Goal: Task Accomplishment & Management: Manage account settings

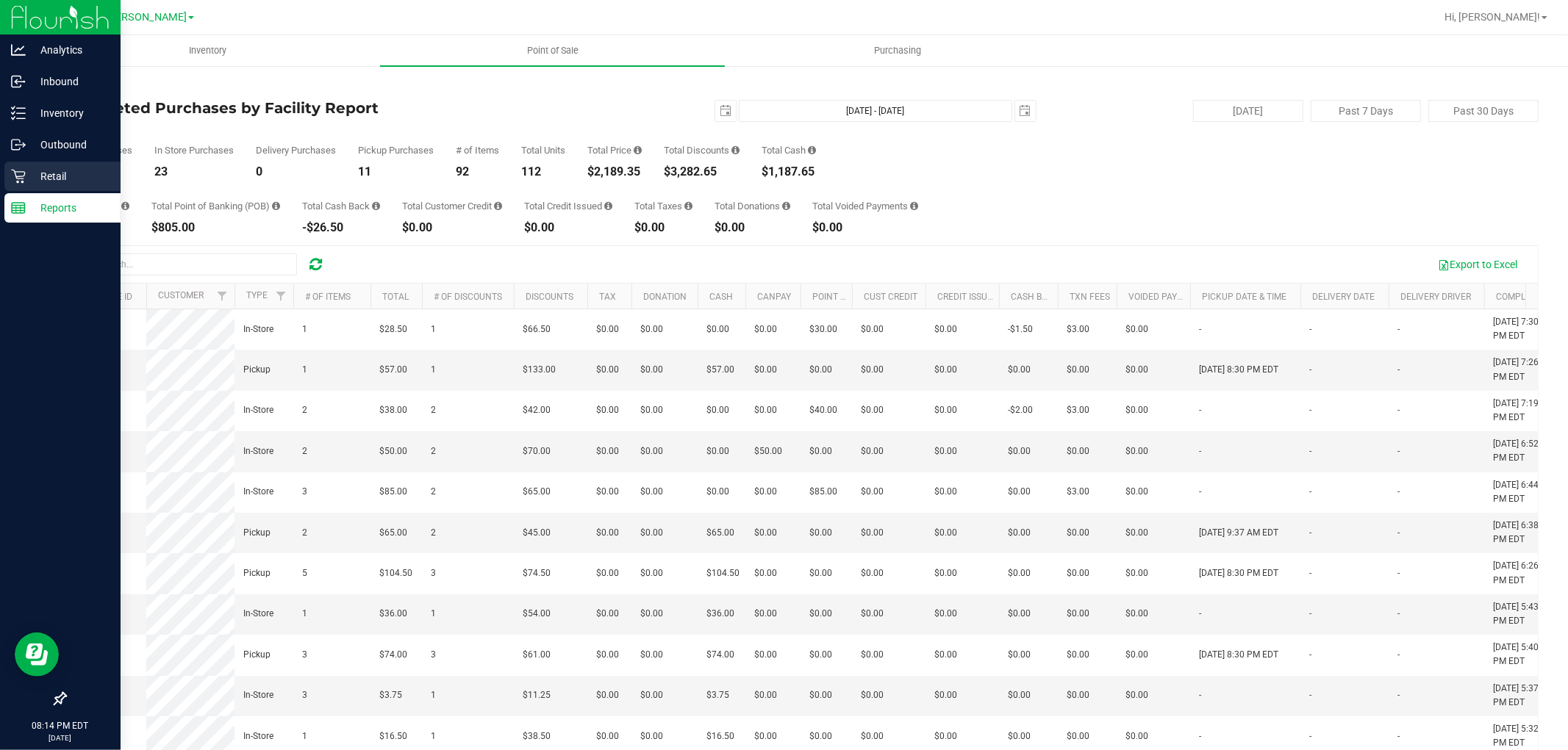
click at [37, 181] on p "Retail" at bounding box center [70, 176] width 88 height 18
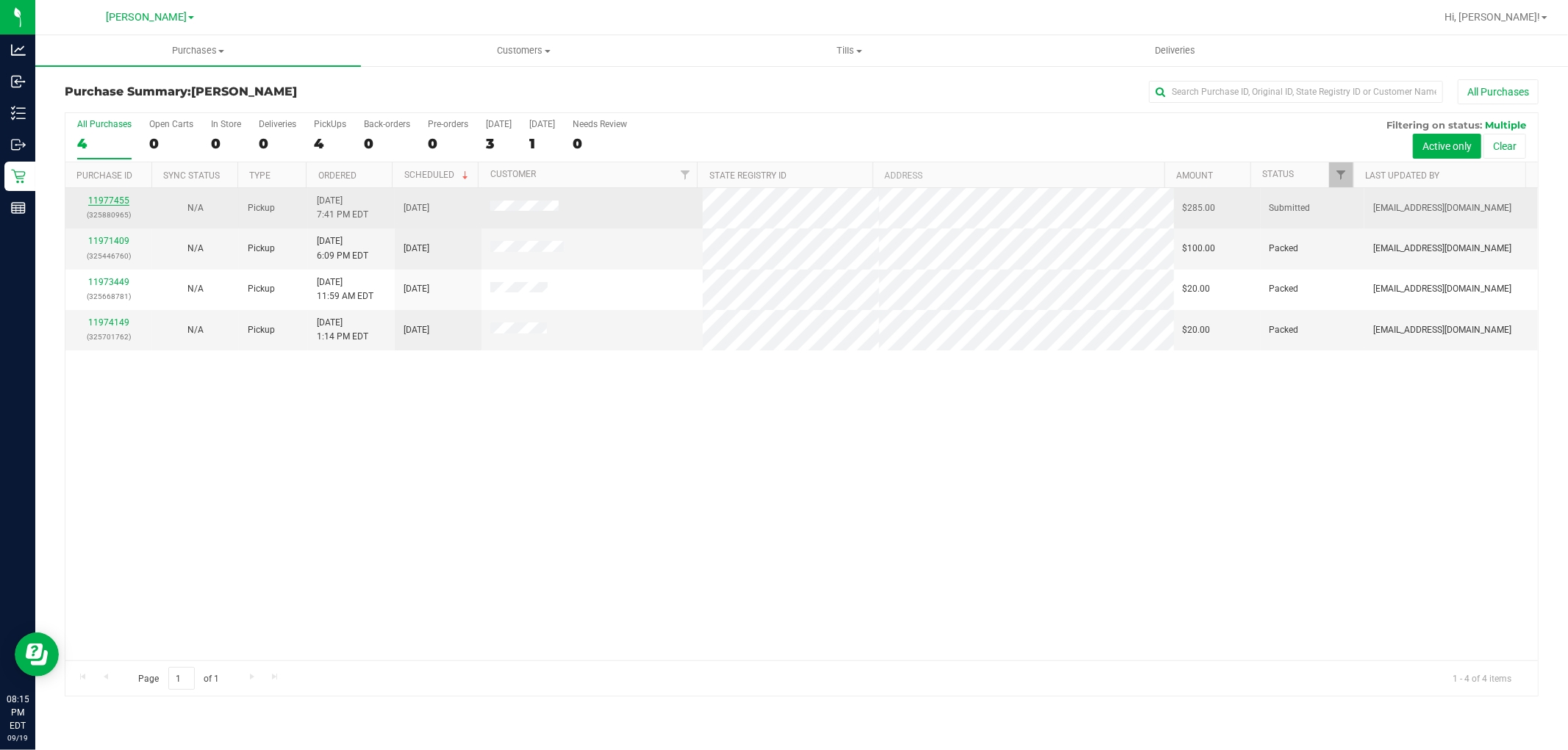
click at [111, 199] on link "11977455" at bounding box center [109, 200] width 41 height 10
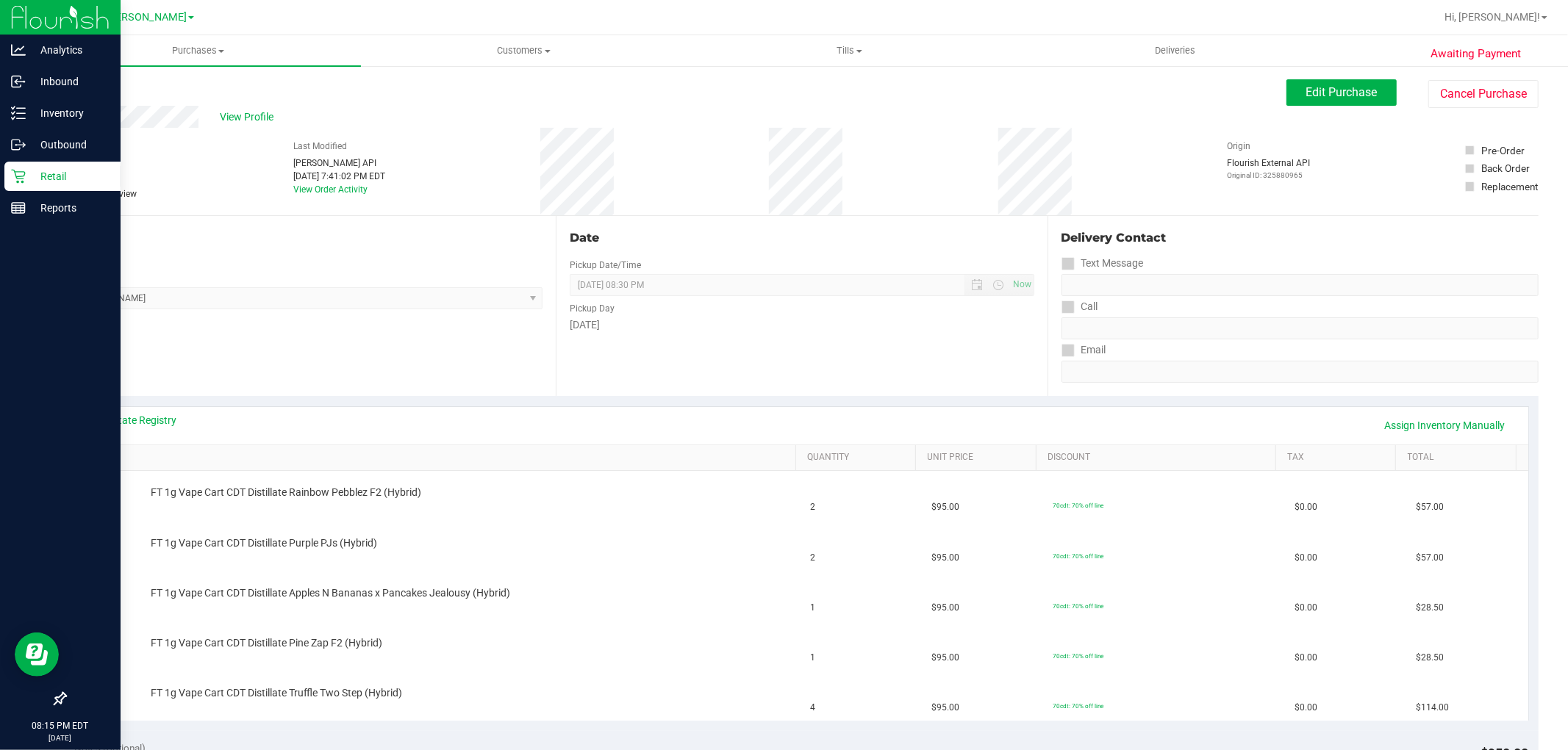
click at [59, 172] on p "Retail" at bounding box center [70, 176] width 88 height 18
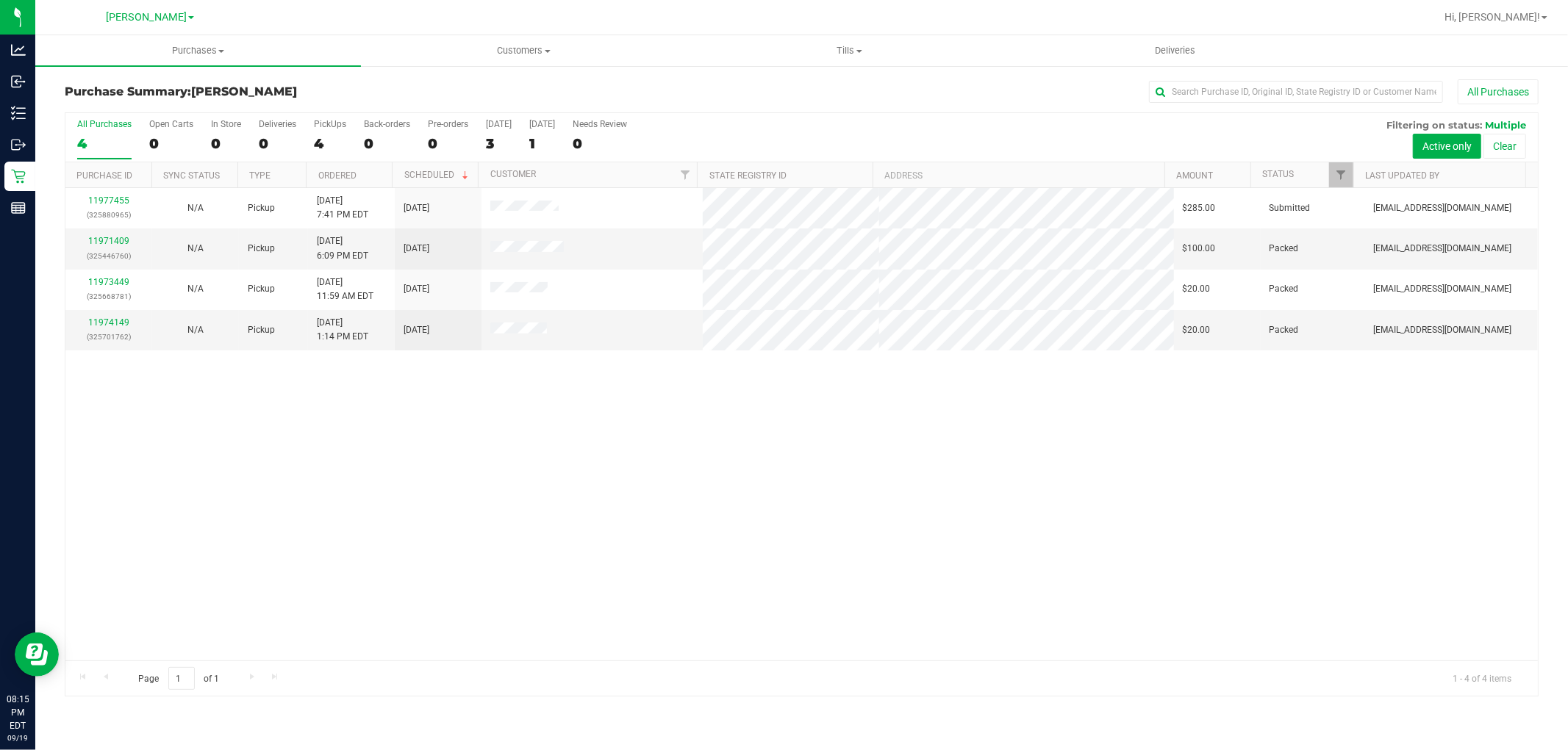
click at [757, 402] on div "11977455 (325880965) N/A Pickup [DATE] 7:41 PM EDT 9/20/2025 $285.00 Submitted …" at bounding box center [801, 424] width 1472 height 473
click at [625, 435] on div "11977455 (325880965) N/A Pickup [DATE] 7:41 PM EDT 9/20/2025 $285.00 Submitted …" at bounding box center [801, 424] width 1472 height 473
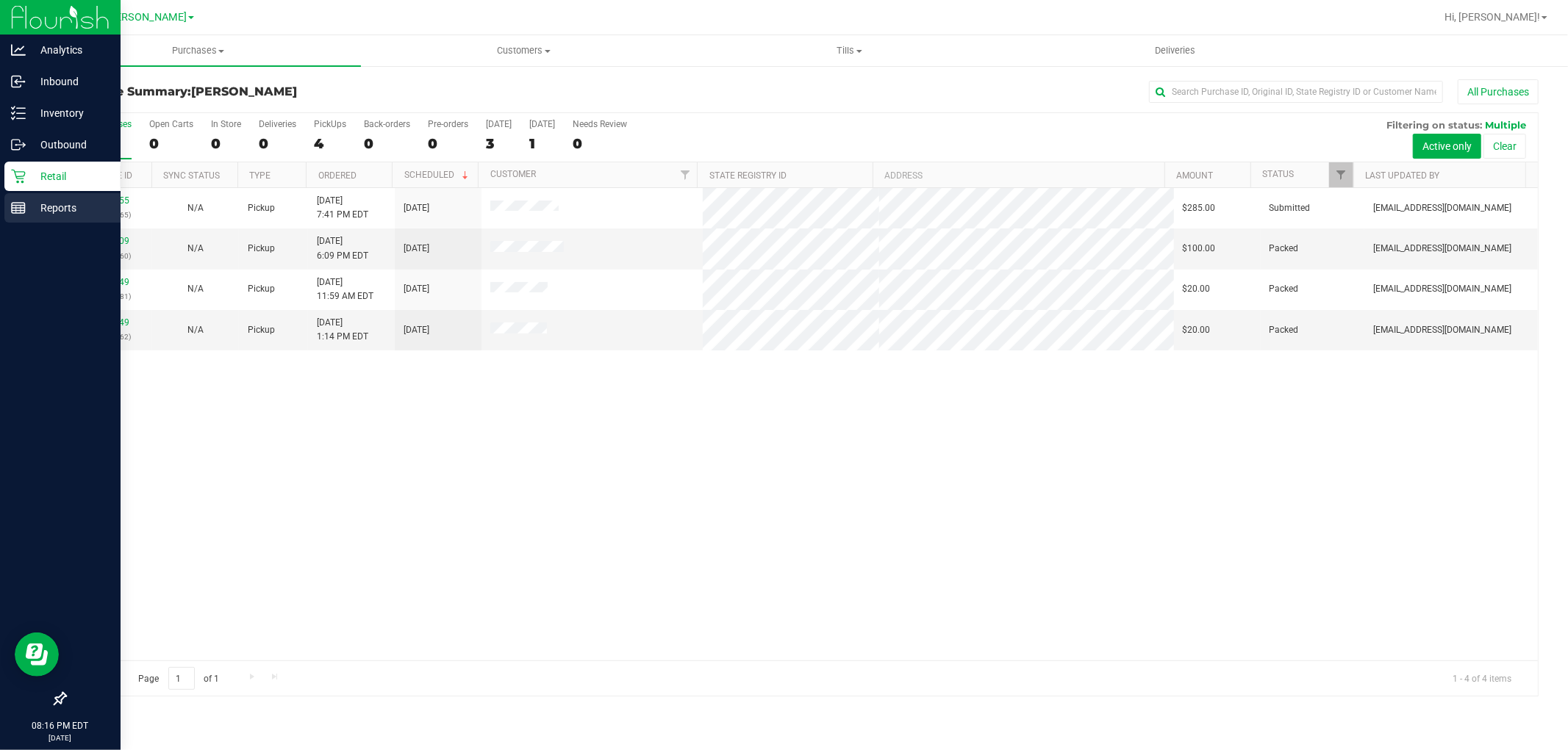
click at [54, 214] on p "Reports" at bounding box center [70, 208] width 88 height 18
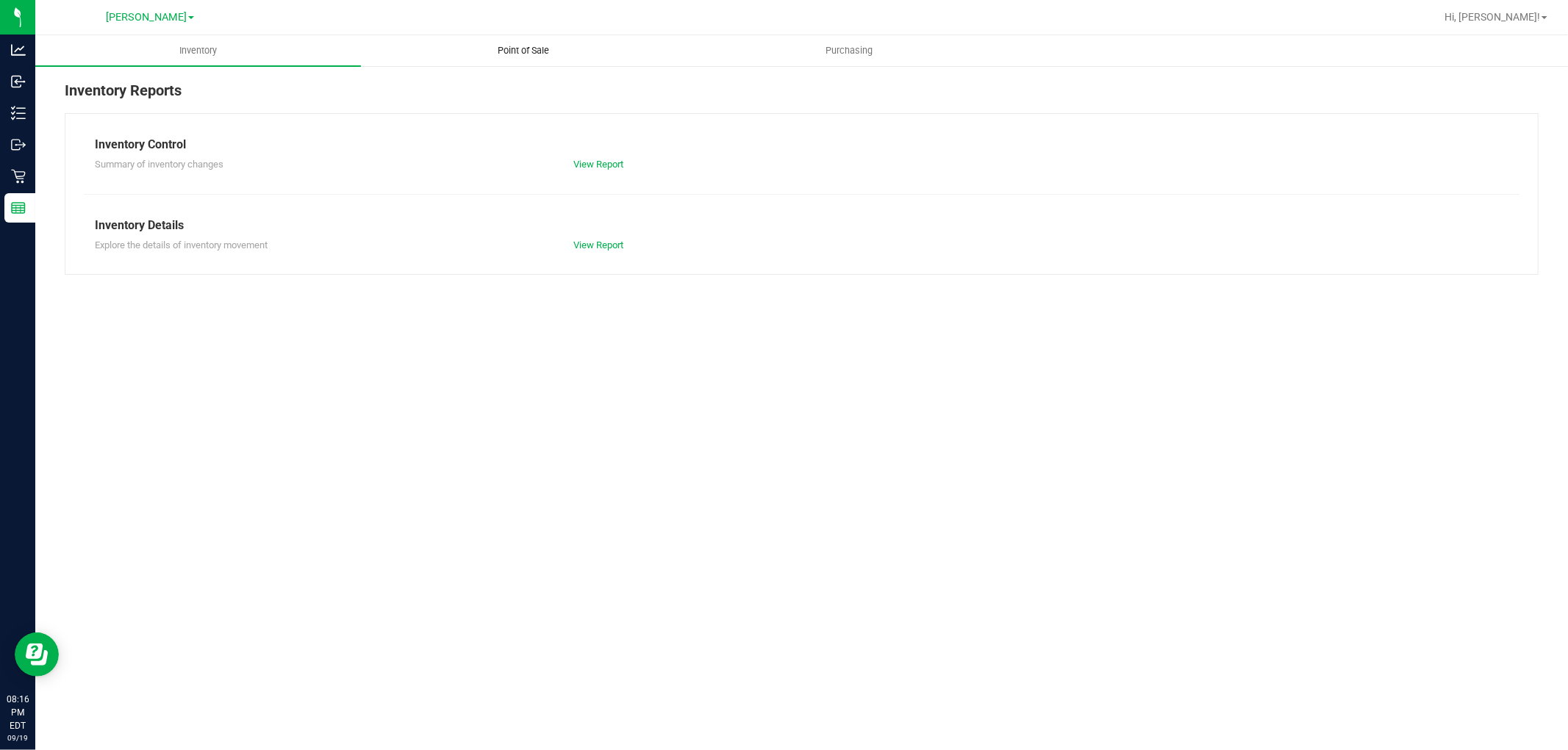
click at [530, 47] on span "Point of Sale" at bounding box center [524, 50] width 91 height 13
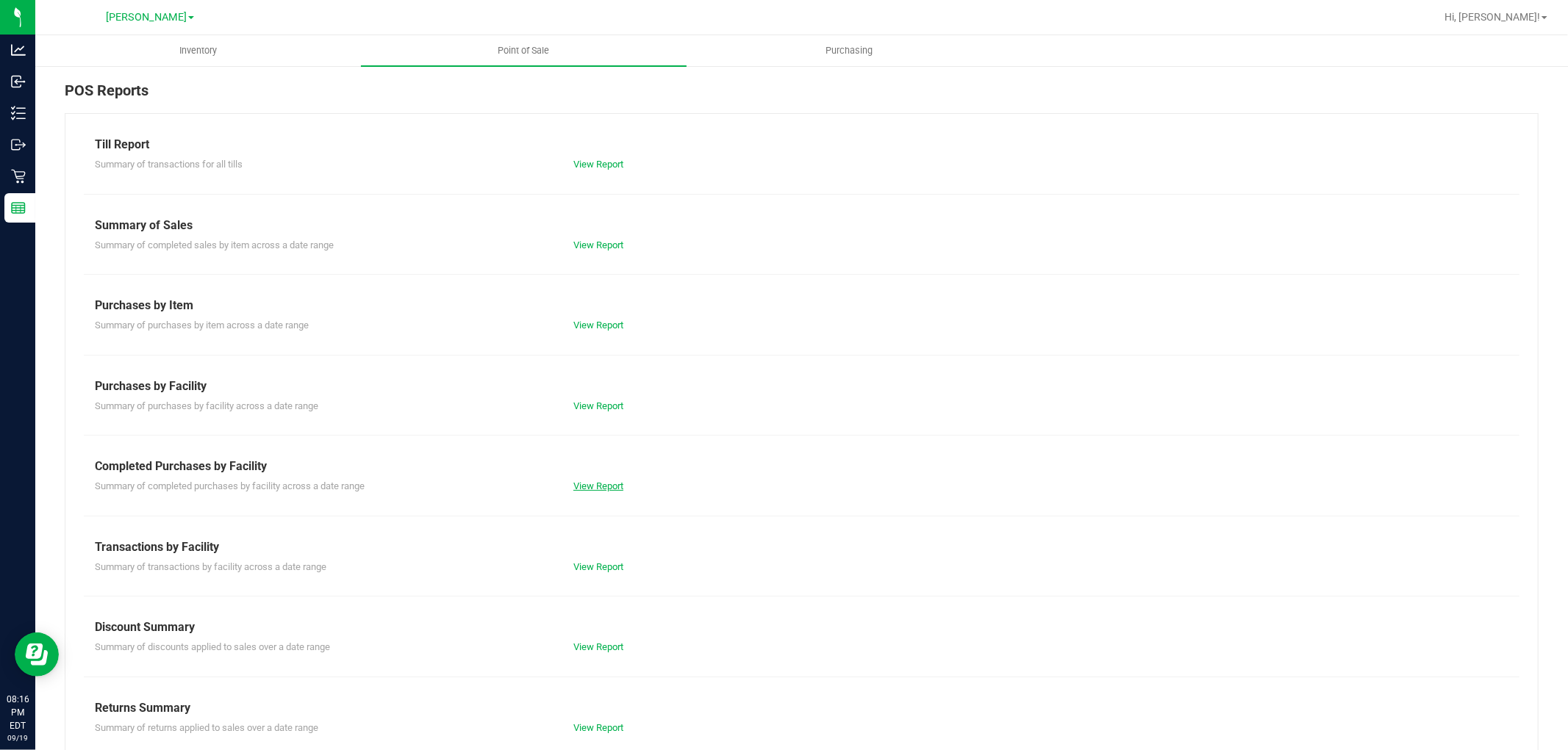
click at [589, 489] on link "View Report" at bounding box center [599, 486] width 50 height 11
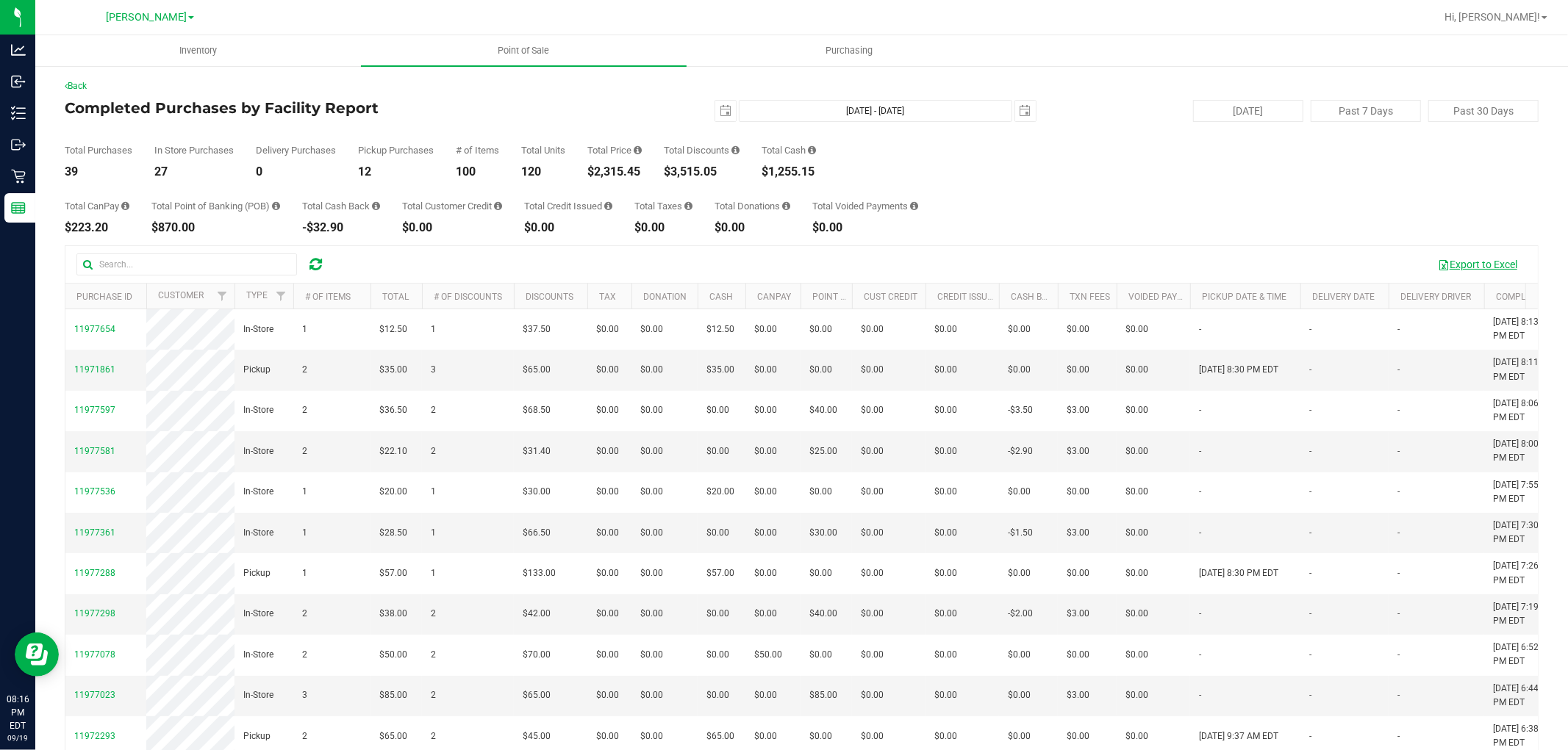
click at [1471, 256] on button "Export to Excel" at bounding box center [1478, 264] width 99 height 25
click at [477, 199] on div "Total CanPay $223.20 Total Point of Banking (POB) $870.00 Total Cash Back -$32.…" at bounding box center [801, 206] width 1474 height 56
click at [720, 114] on span "select" at bounding box center [725, 111] width 12 height 12
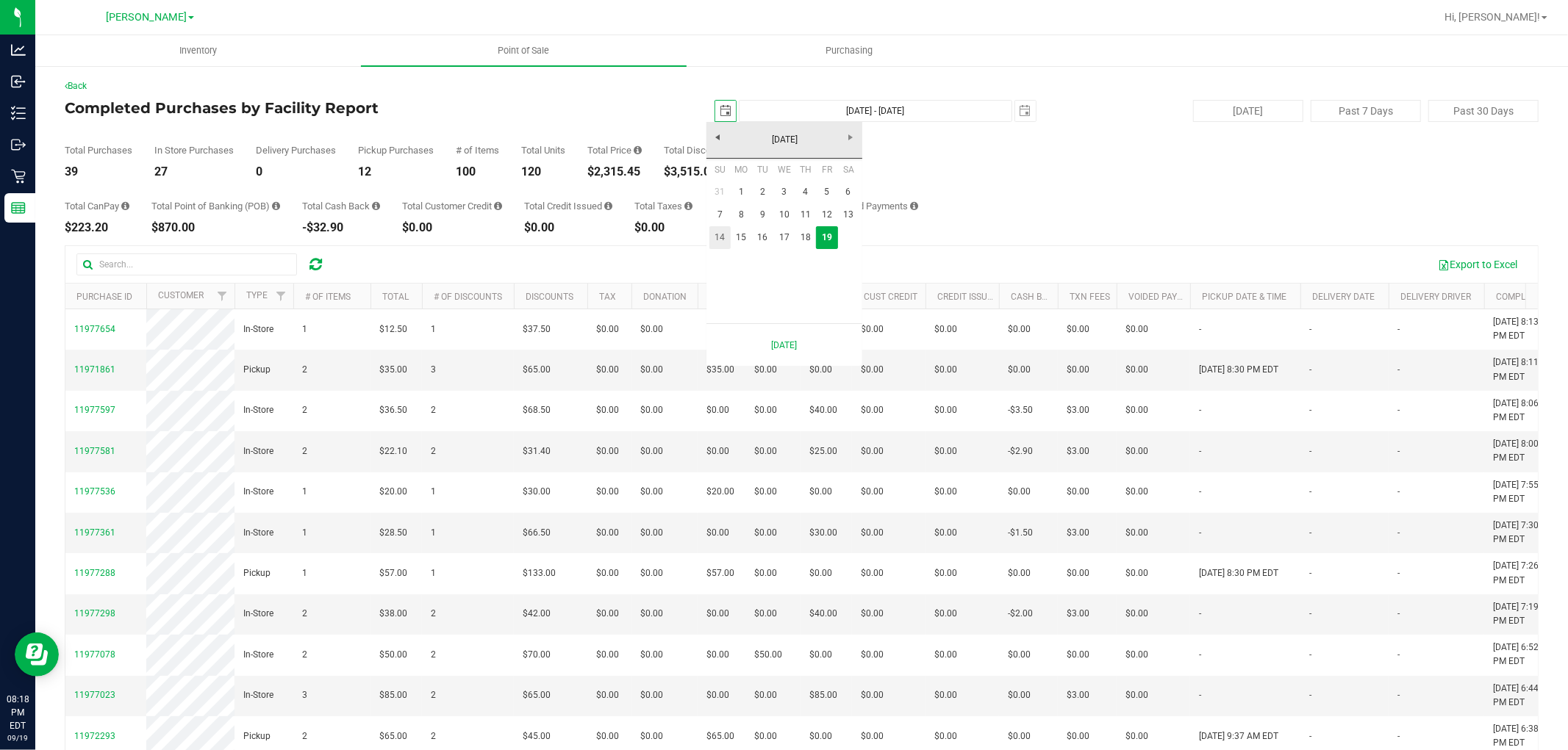
scroll to position [0, 36]
click at [749, 237] on link "15" at bounding box center [741, 237] width 21 height 22
type input "[DATE]"
type input "[DATE] - [DATE]"
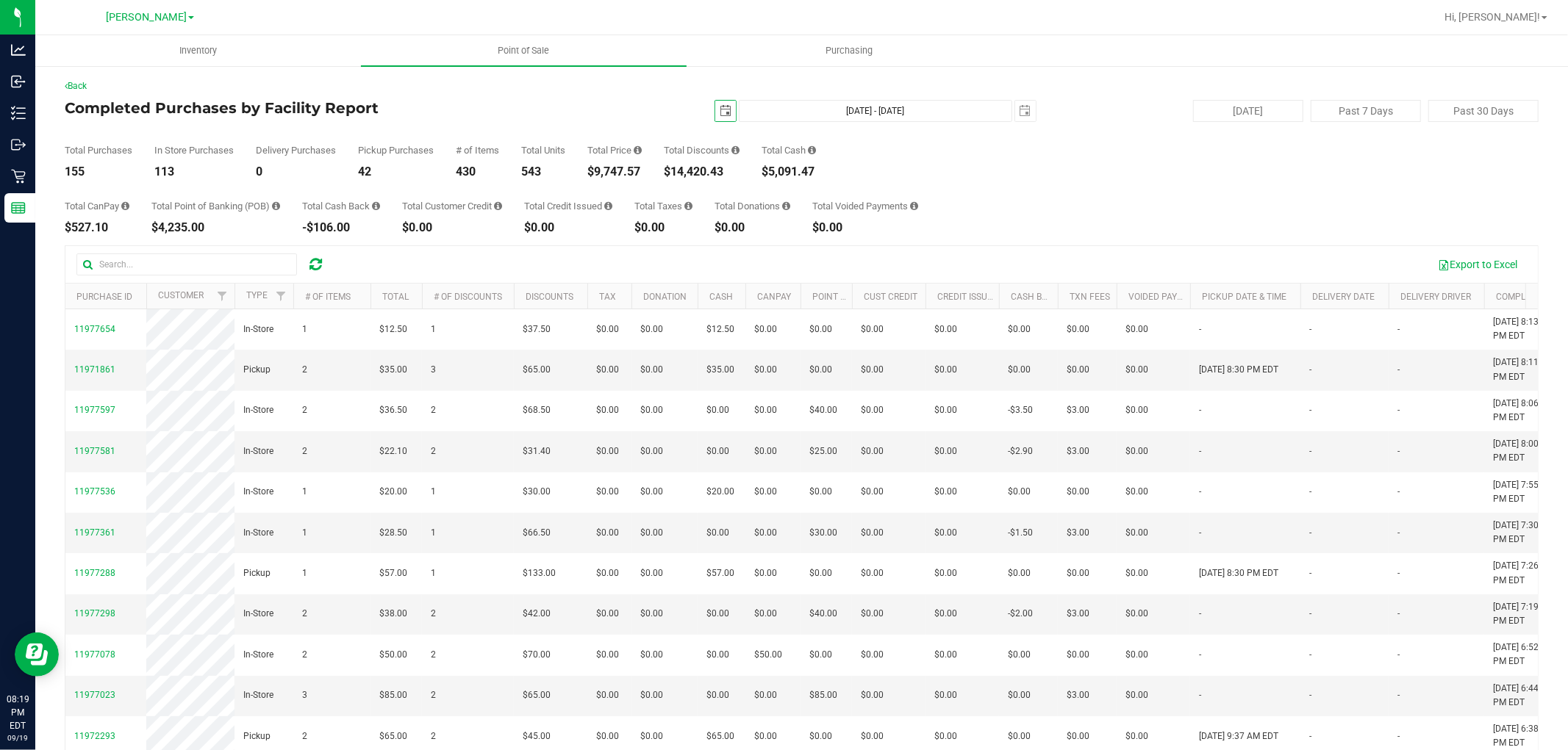
click at [720, 109] on span "select" at bounding box center [725, 111] width 12 height 12
click at [736, 192] on link "1" at bounding box center [741, 192] width 21 height 22
type input "[DATE]"
click at [1029, 188] on div "Total CanPay $1,705.90 Total Point of Banking (POB) $13,740.00 Total Cash Back …" at bounding box center [801, 206] width 1474 height 56
click at [1238, 114] on button "[DATE]" at bounding box center [1248, 111] width 110 height 22
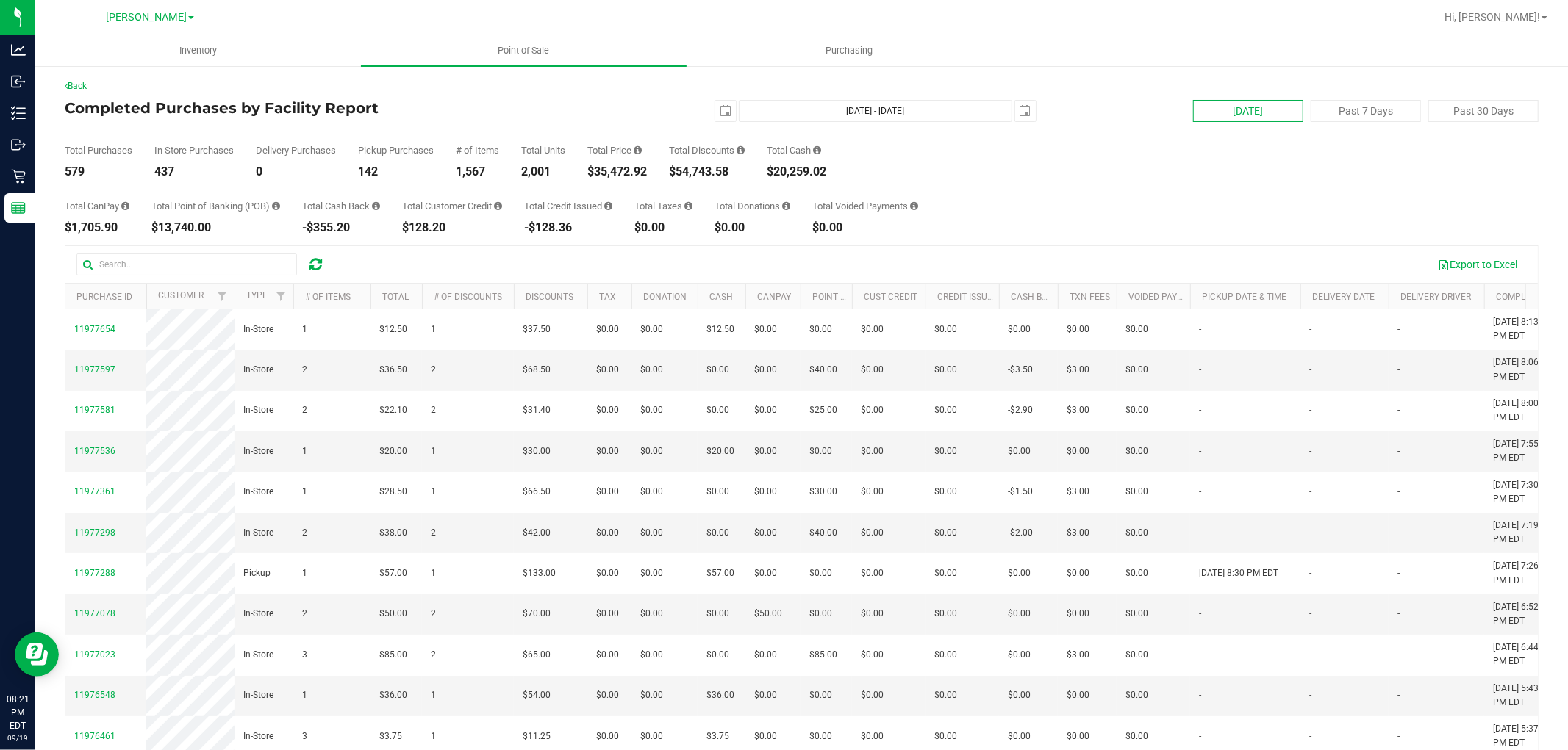
type input "[DATE] - [DATE]"
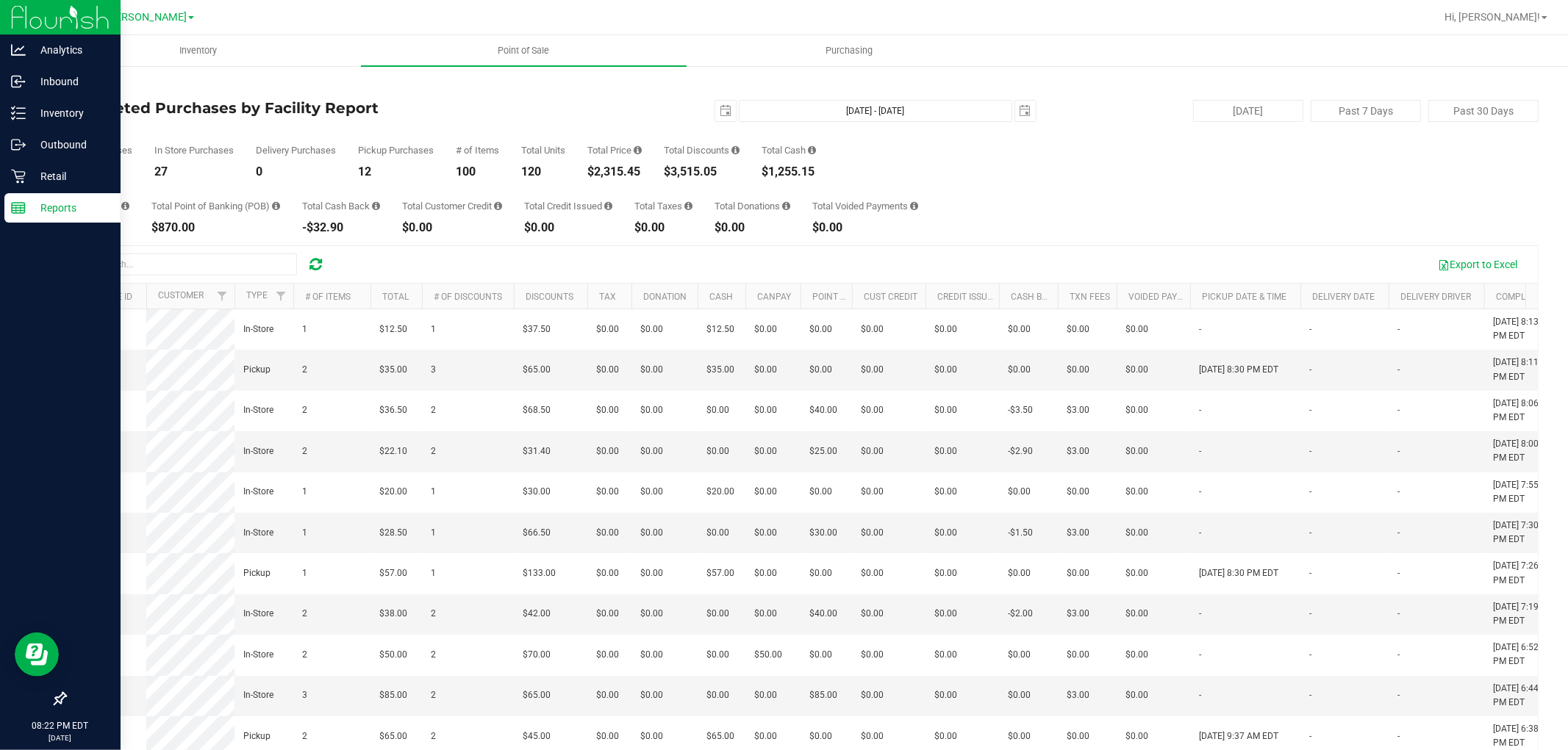
click at [11, 202] on icon at bounding box center [19, 208] width 15 height 15
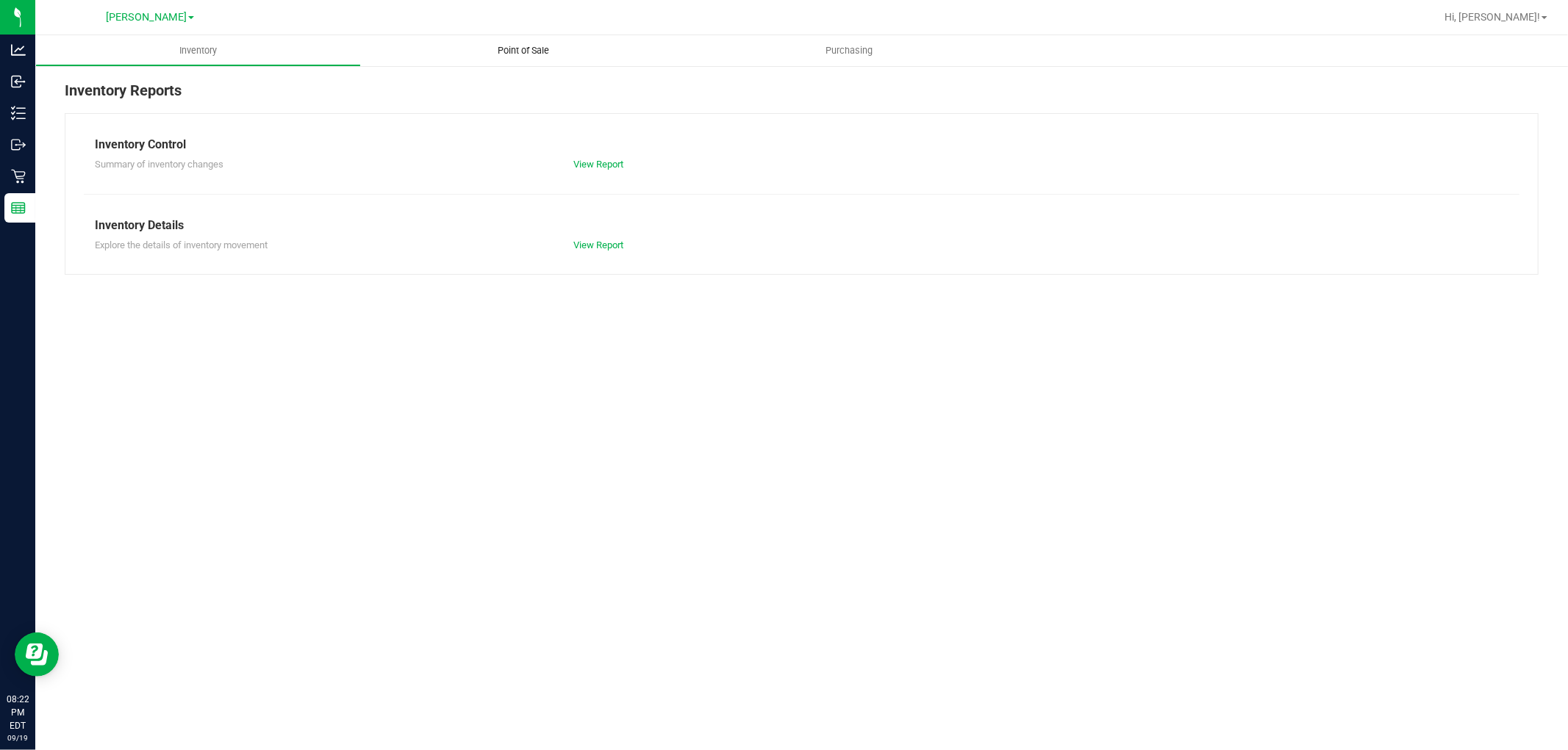
click at [515, 52] on span "Point of Sale" at bounding box center [524, 50] width 91 height 13
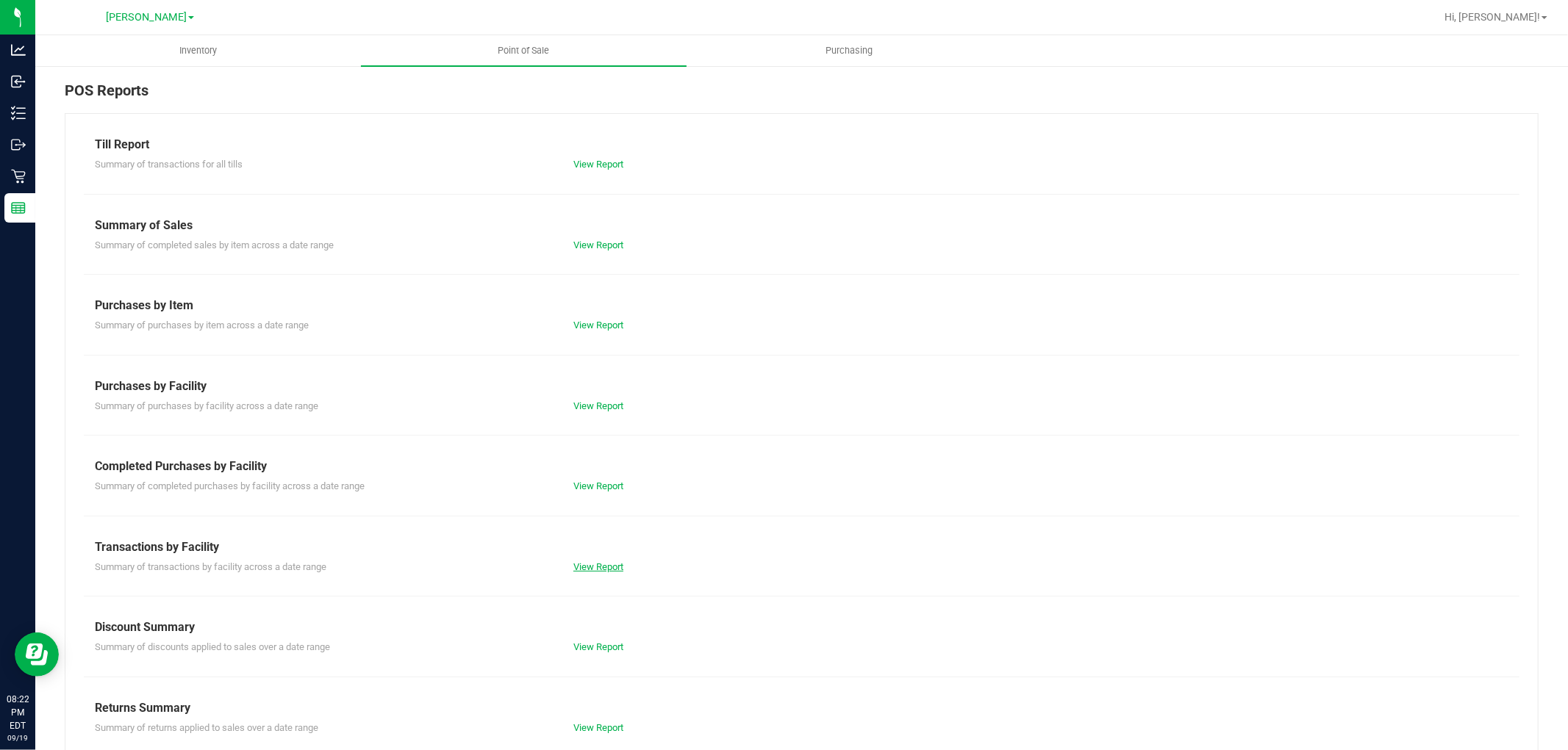
click at [593, 568] on link "View Report" at bounding box center [599, 567] width 50 height 11
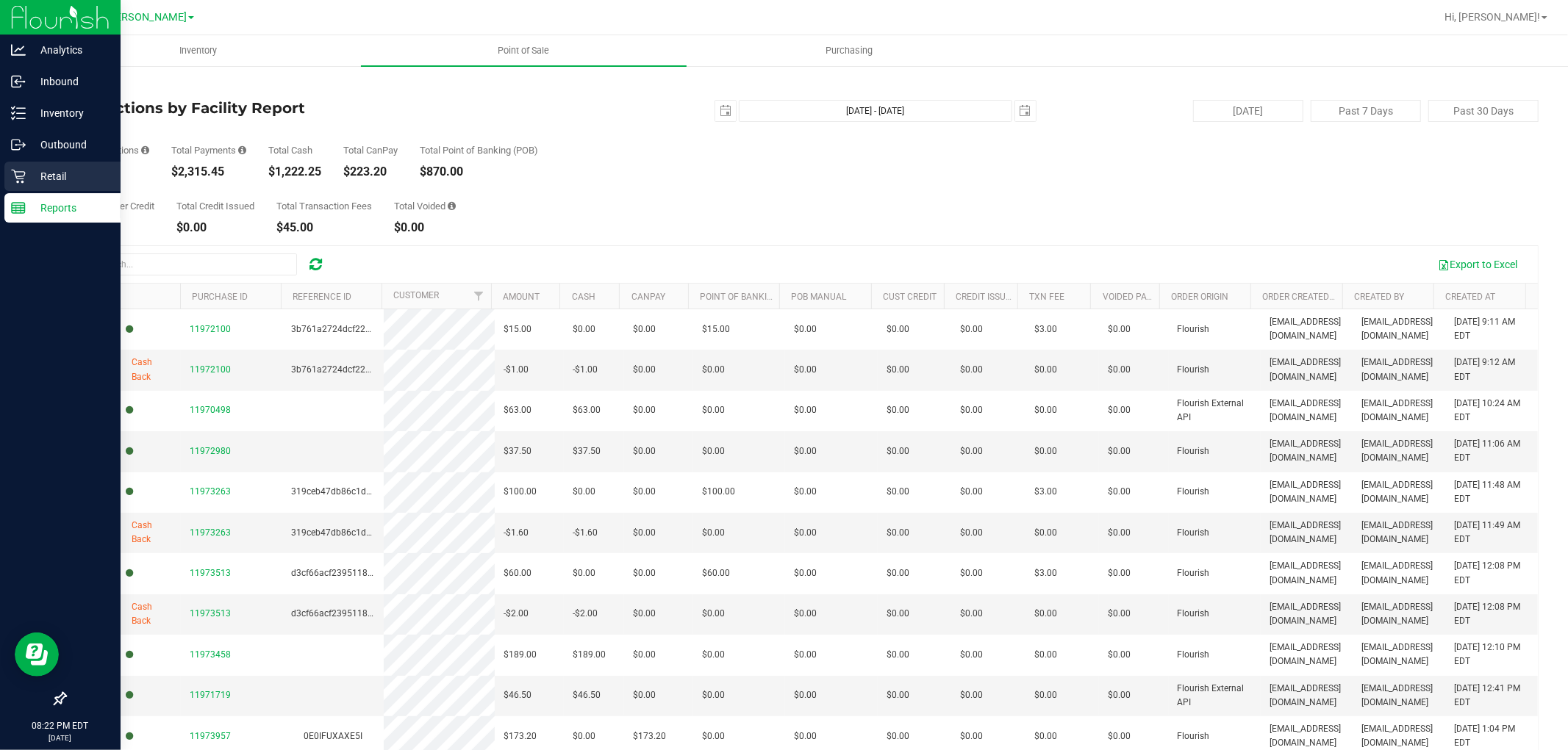
click at [20, 185] on div "Retail" at bounding box center [62, 177] width 116 height 30
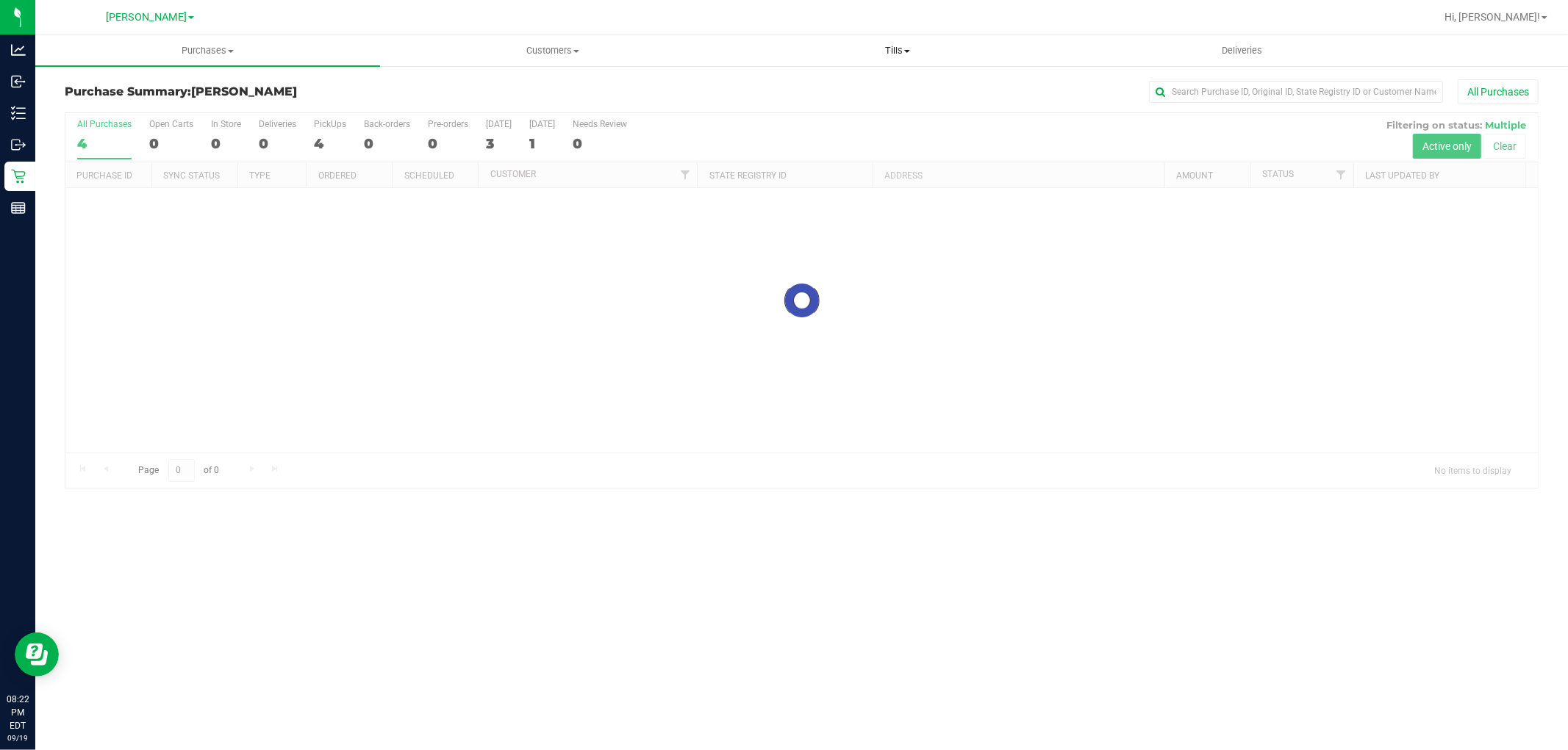
click at [899, 36] on uib-tab-heading "Tills Manage tills Reconcile e-payments" at bounding box center [897, 51] width 344 height 30
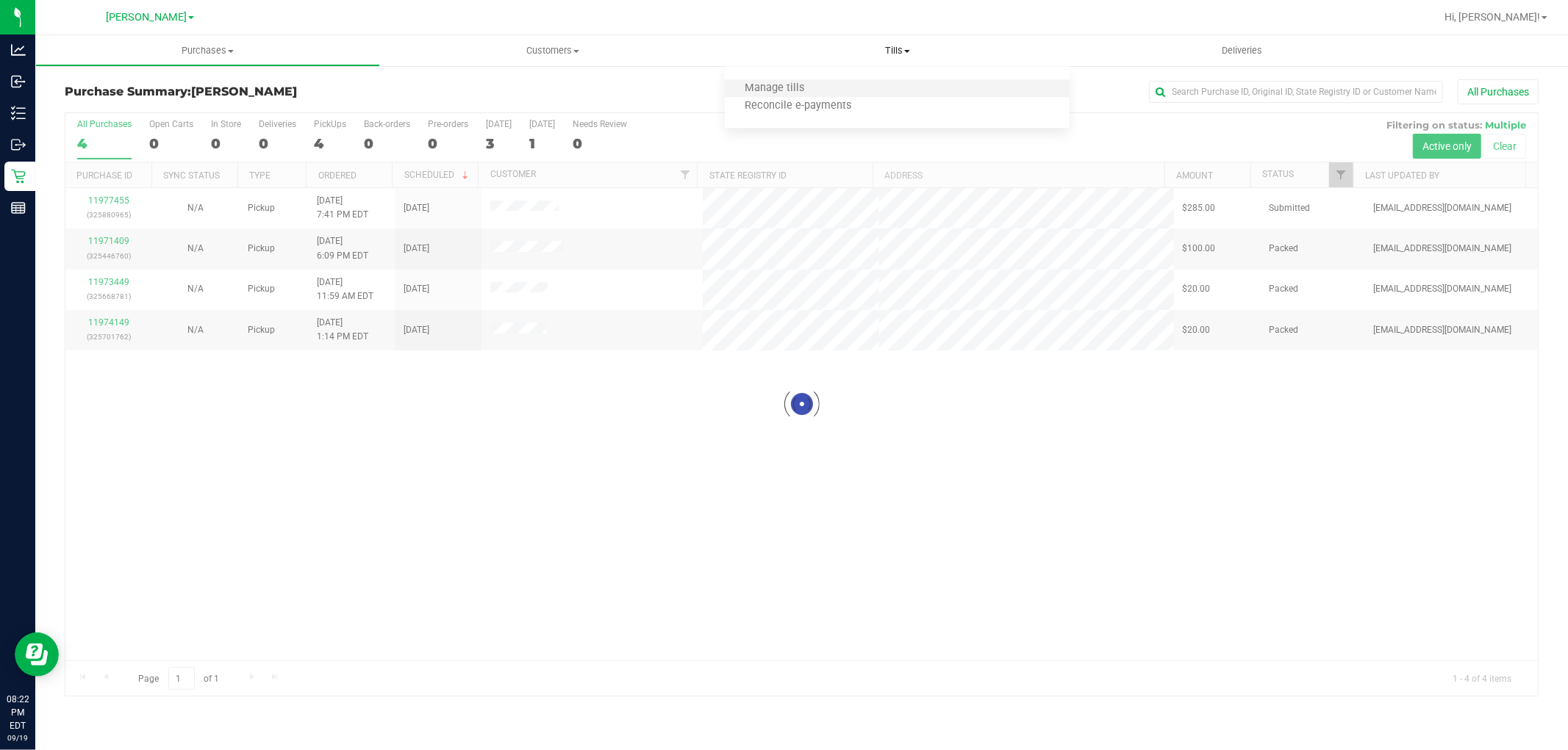
click at [819, 96] on li "Manage tills" at bounding box center [897, 88] width 345 height 18
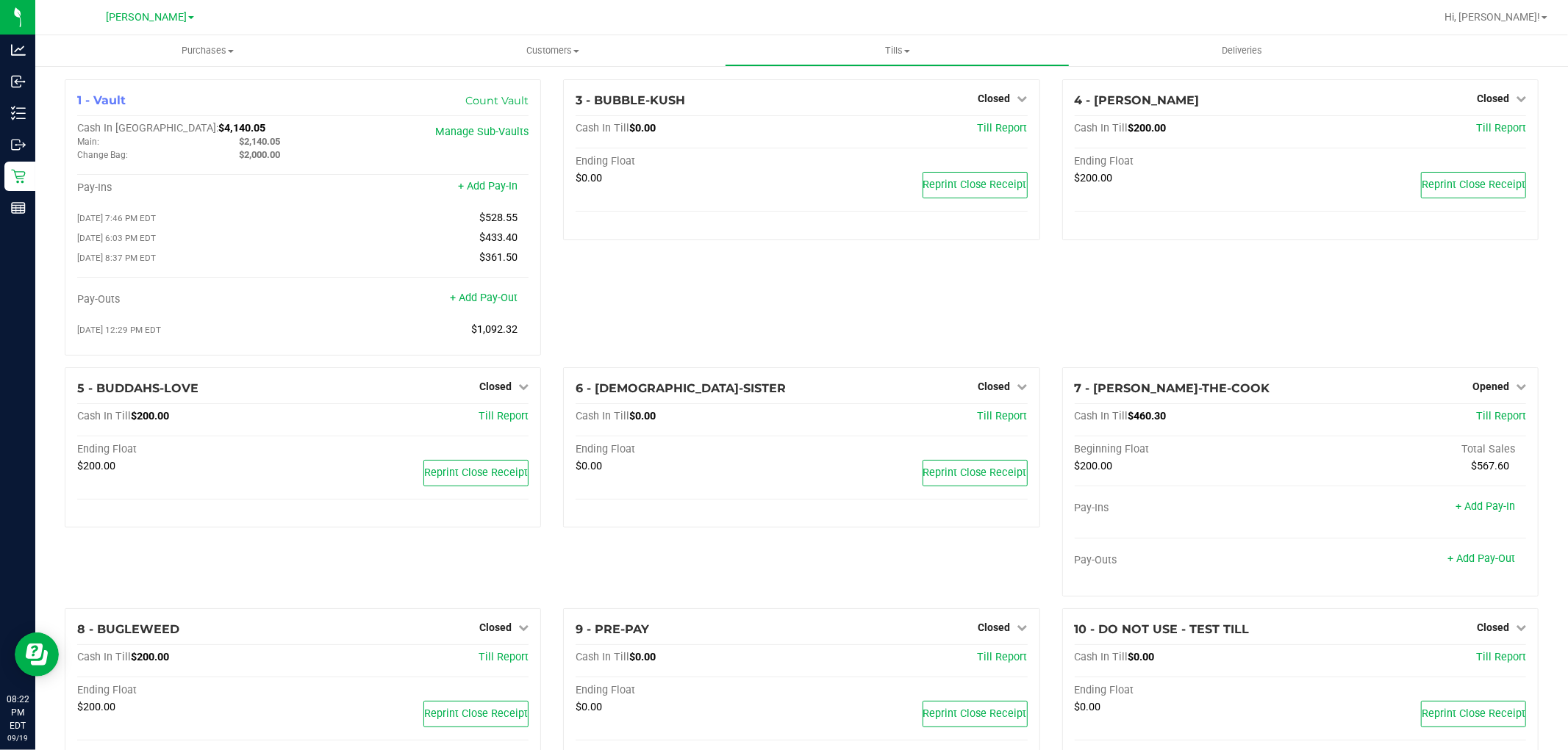
click at [721, 284] on div "3 - BUBBLE-KUSH Closed Open Till Cash In Till $0.00 Till Report Ending Float $0…" at bounding box center [801, 222] width 498 height 288
click at [1482, 387] on span "Opened" at bounding box center [1490, 386] width 36 height 12
click at [1472, 421] on link "Close Till" at bounding box center [1492, 416] width 40 height 12
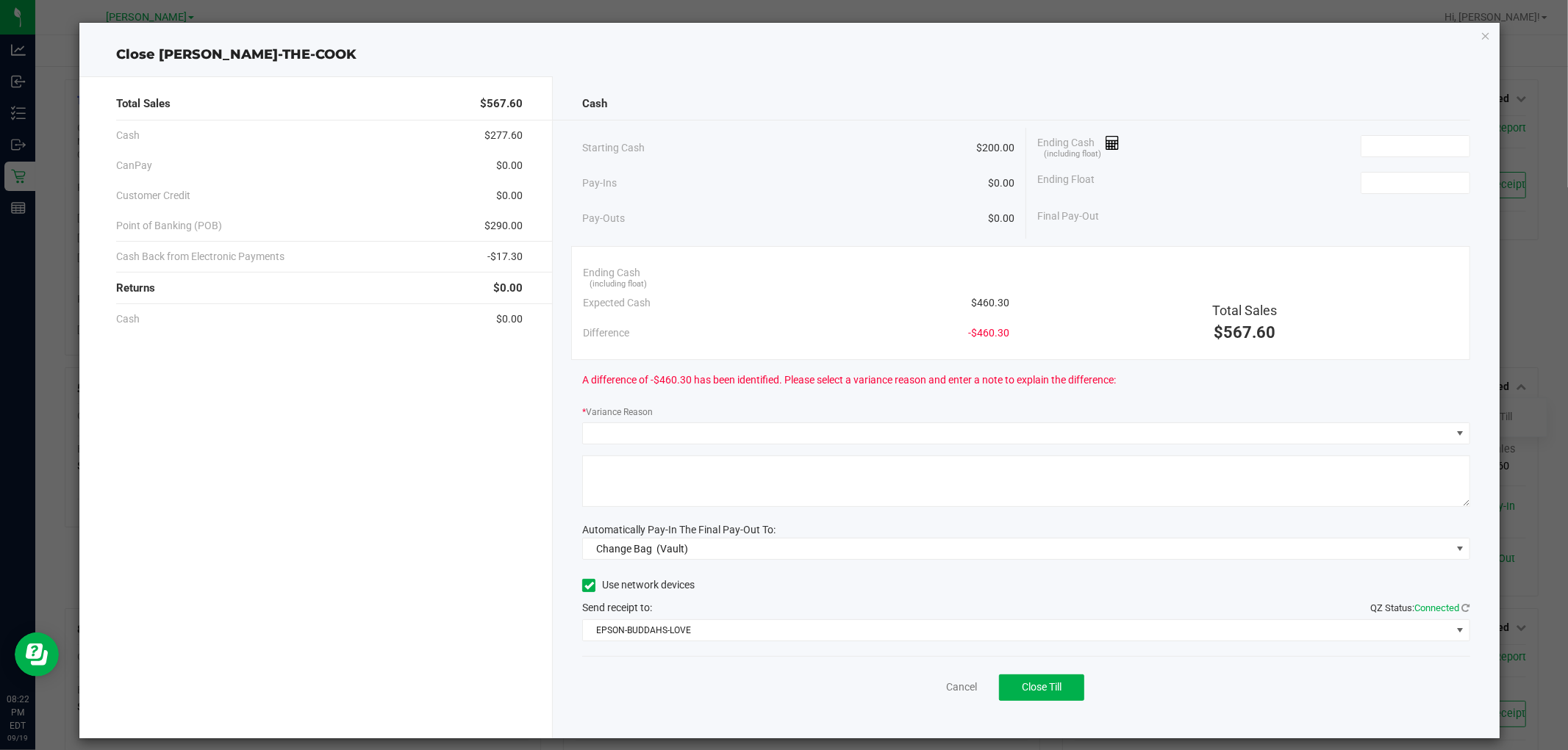
click at [985, 299] on span "$460.30" at bounding box center [990, 302] width 38 height 16
drag, startPoint x: 966, startPoint y: 299, endPoint x: 1002, endPoint y: 299, distance: 36.0
click at [1002, 299] on div "Ending Cash (including float) Expected Cash $460.30 Difference -$460.30" at bounding box center [796, 302] width 449 height 90
click at [993, 299] on span "$460.30" at bounding box center [990, 302] width 38 height 16
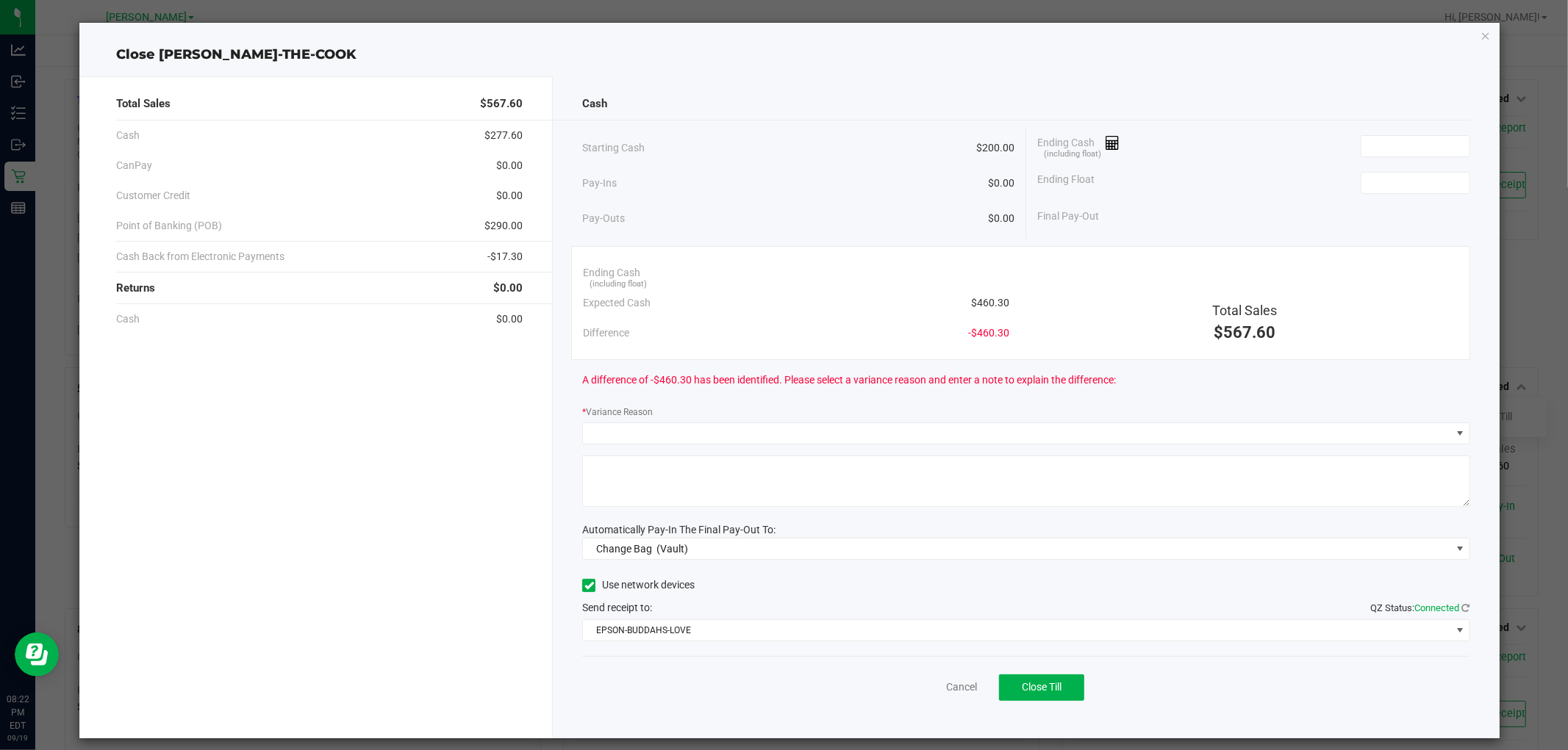
click at [993, 299] on span "$460.30" at bounding box center [990, 302] width 38 height 16
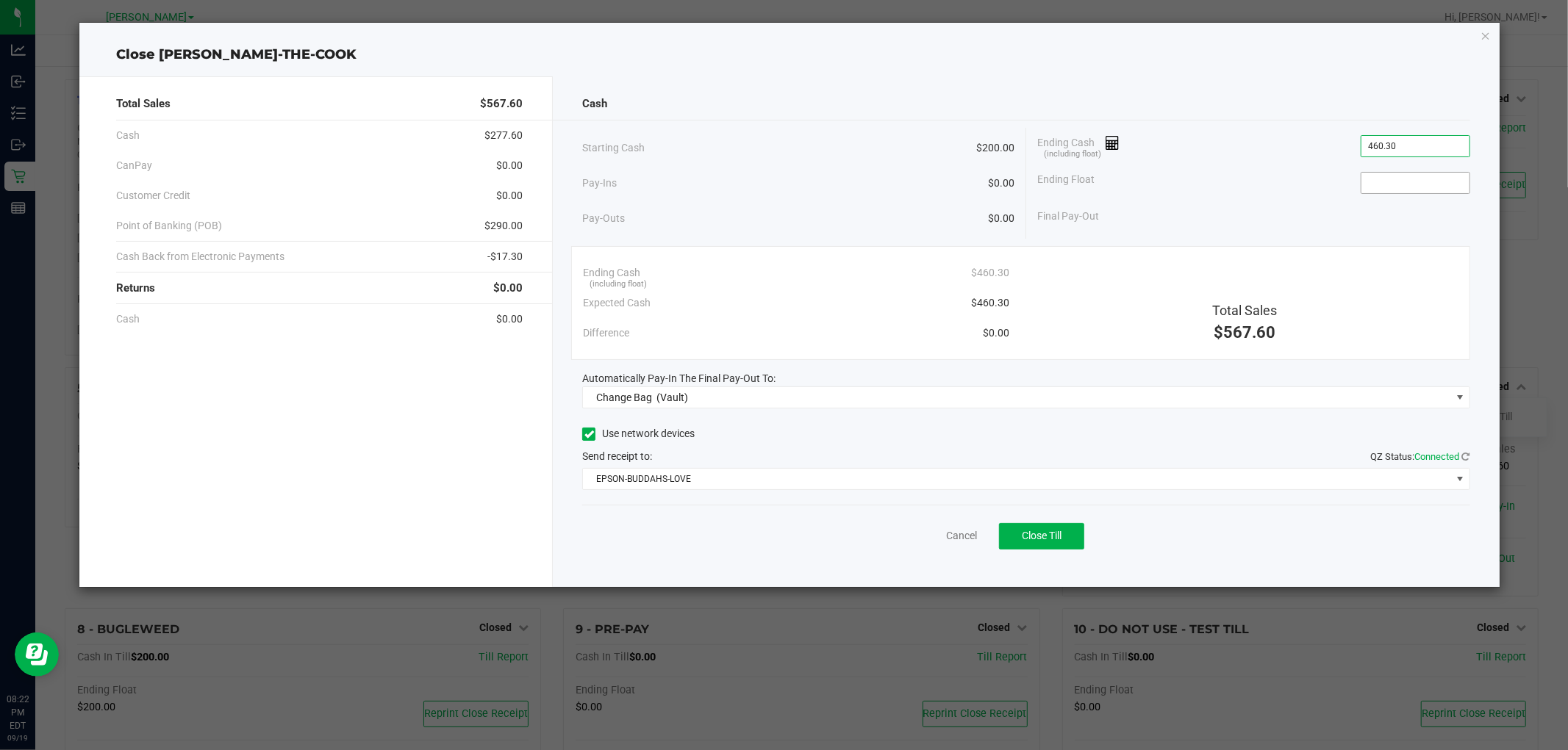
type input "$460.30"
click at [1373, 180] on input at bounding box center [1415, 183] width 108 height 20
type input "$200.00"
click at [1485, 37] on icon "button" at bounding box center [1485, 34] width 10 height 18
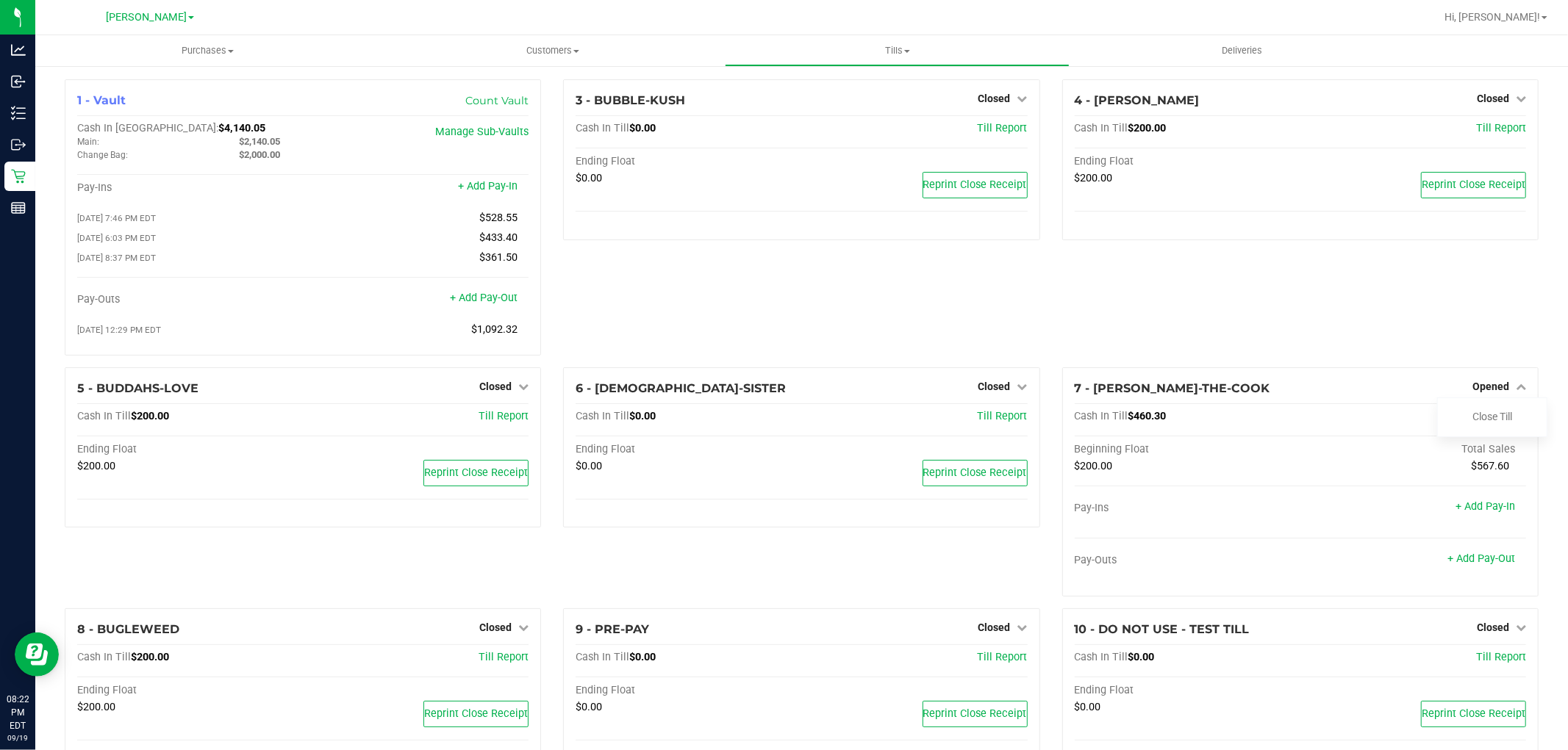
click at [1165, 283] on div "4 - [PERSON_NAME] Closed Open Till Cash In Till $200.00 Till Report Ending Floa…" at bounding box center [1300, 222] width 498 height 288
click at [1231, 277] on div "4 - [PERSON_NAME] Closed Open Till Cash In Till $200.00 Till Report Ending Floa…" at bounding box center [1300, 222] width 498 height 288
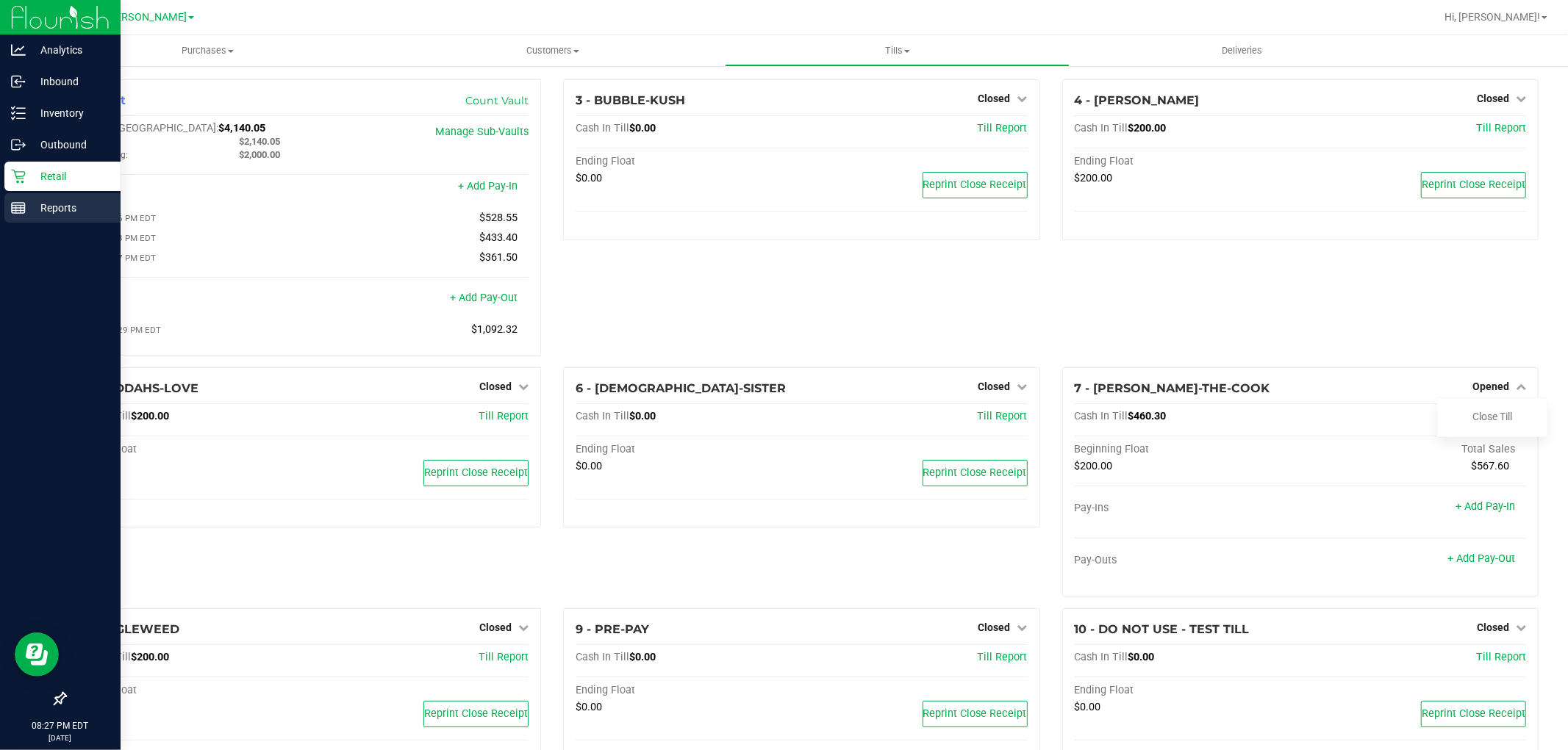
click at [67, 201] on p "Reports" at bounding box center [70, 208] width 88 height 18
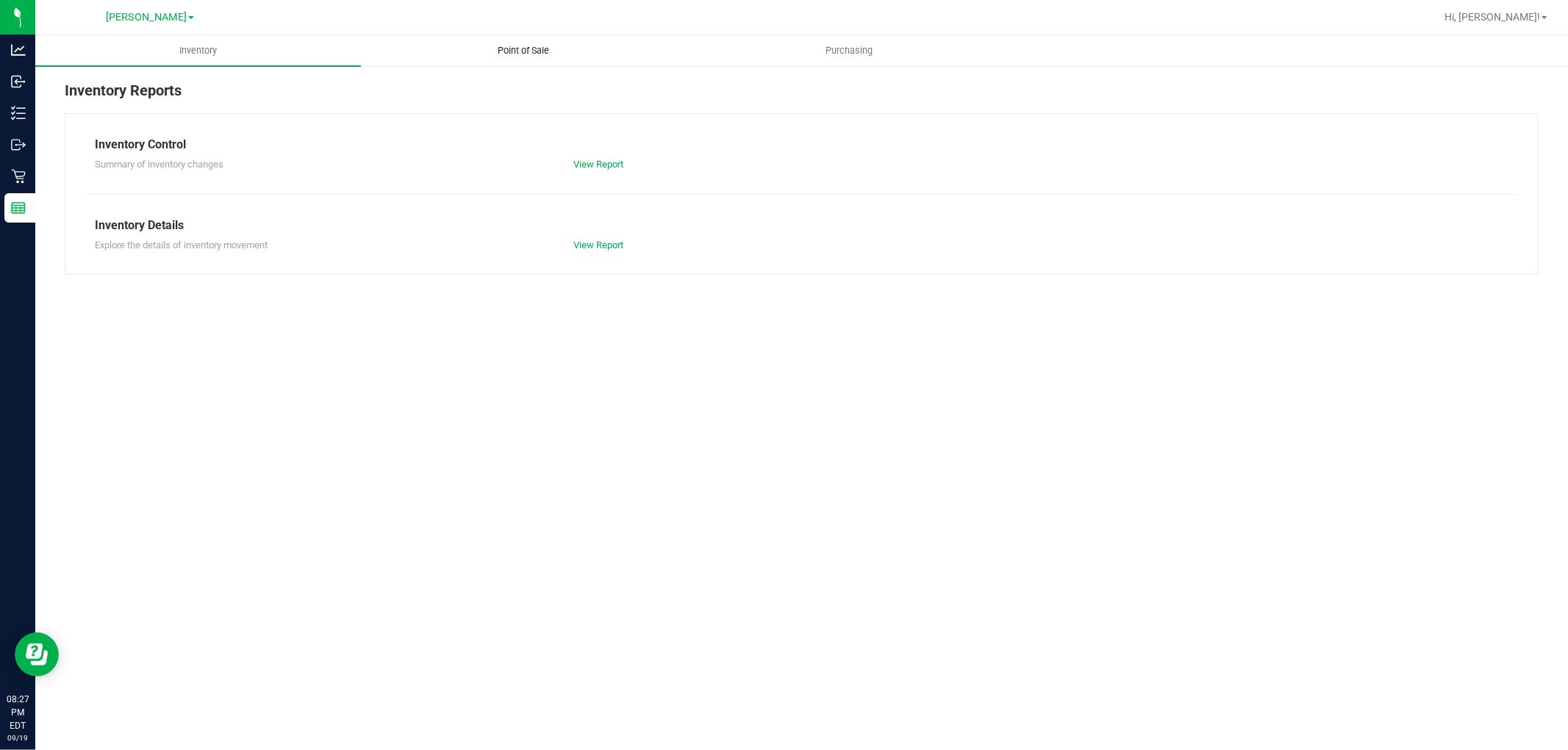
click at [530, 40] on uib-tab-heading "Point of Sale" at bounding box center [523, 51] width 324 height 30
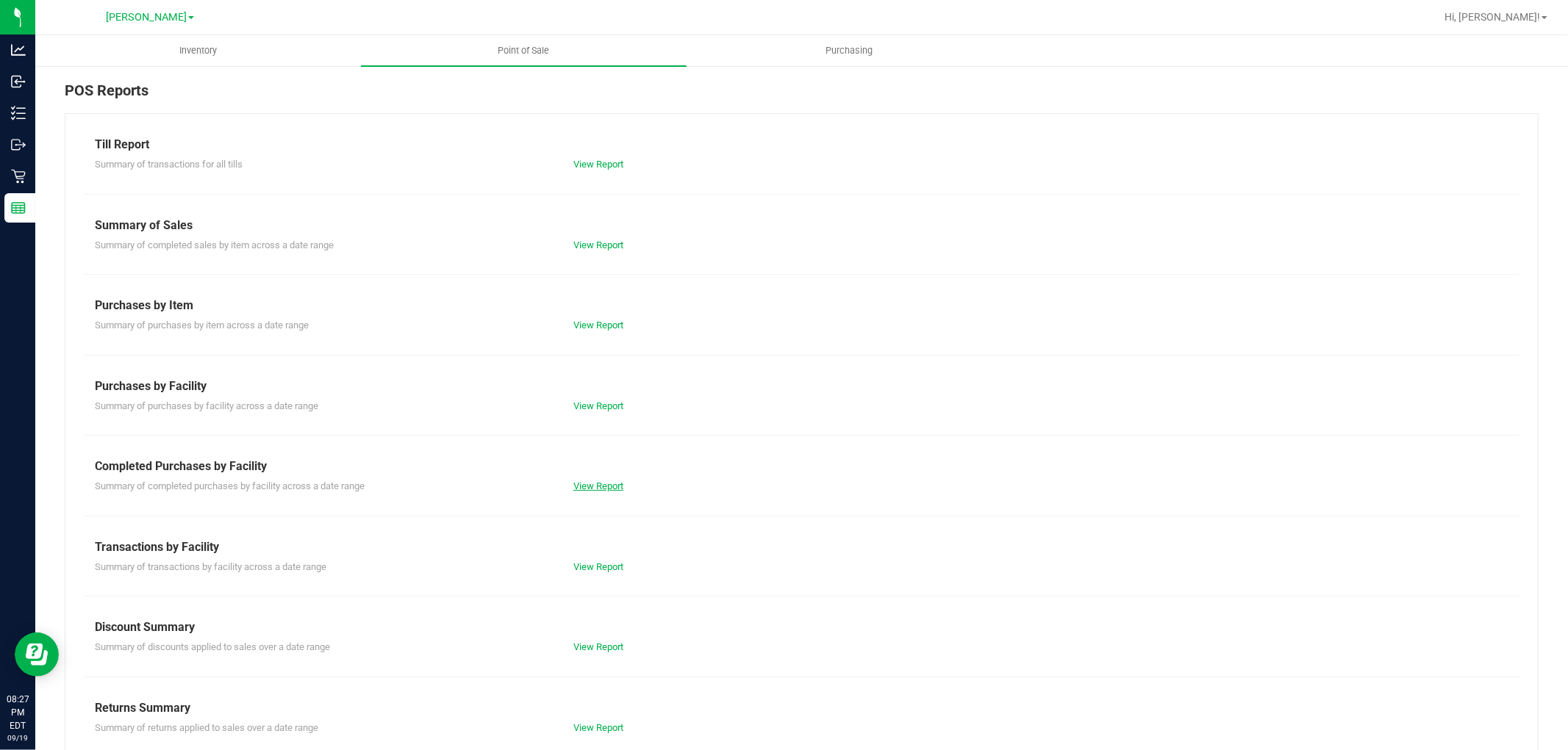
click at [601, 482] on link "View Report" at bounding box center [599, 486] width 50 height 11
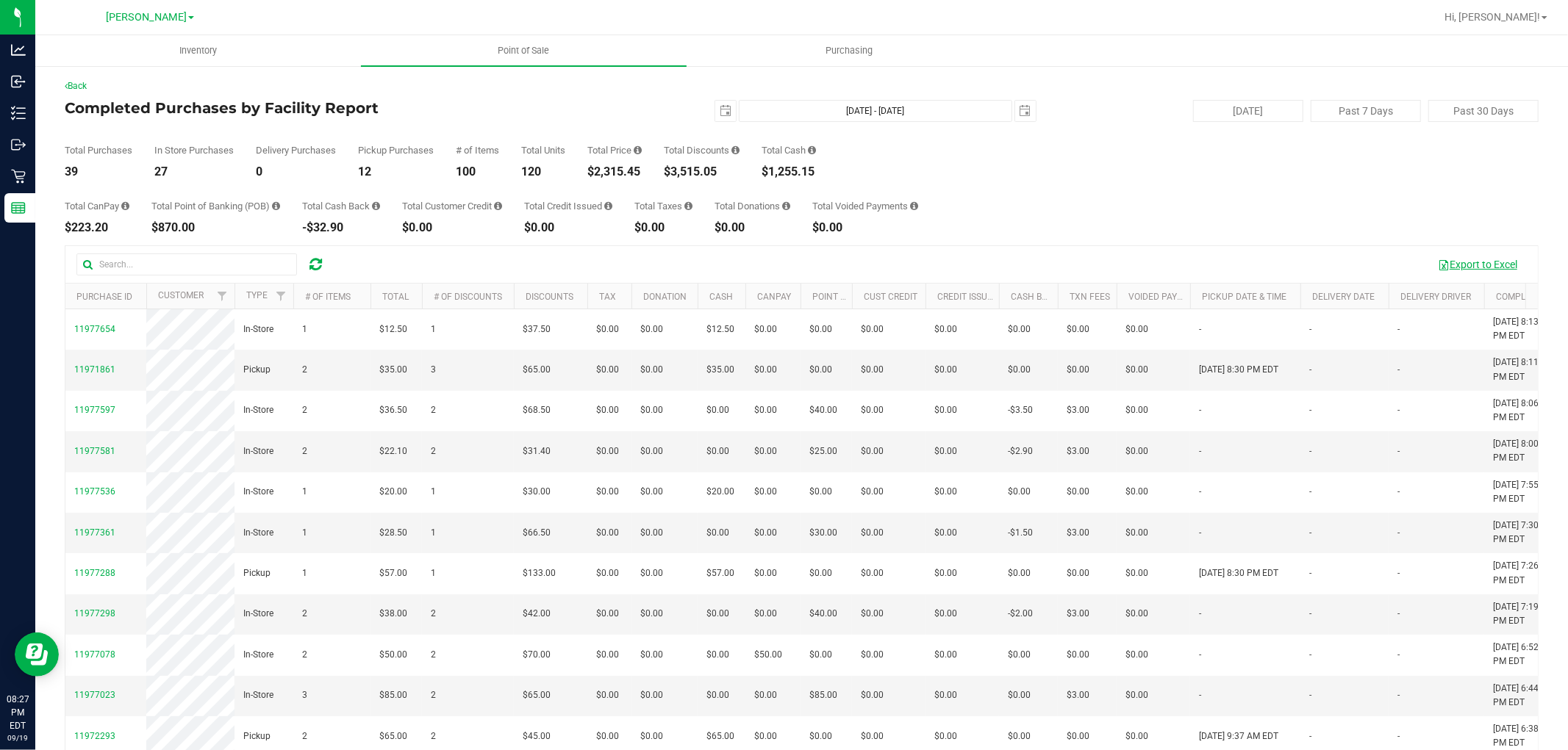
click at [1476, 258] on button "Export to Excel" at bounding box center [1478, 264] width 99 height 25
click at [1067, 222] on div "Total CanPay $223.20 Total Point of Banking (POB) $870.00 Total Cash Back -$32.…" at bounding box center [801, 206] width 1474 height 56
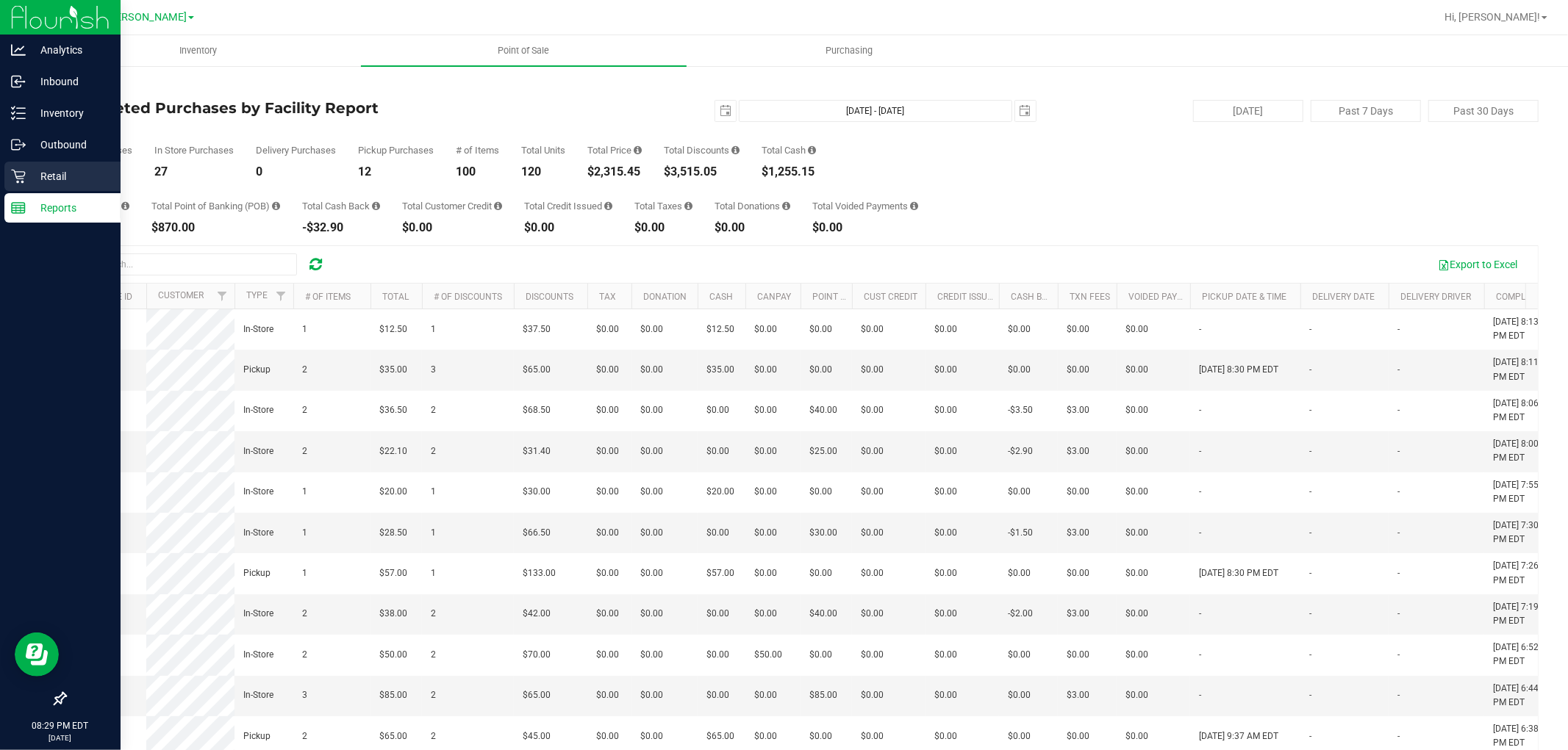
click at [36, 180] on p "Retail" at bounding box center [70, 176] width 88 height 18
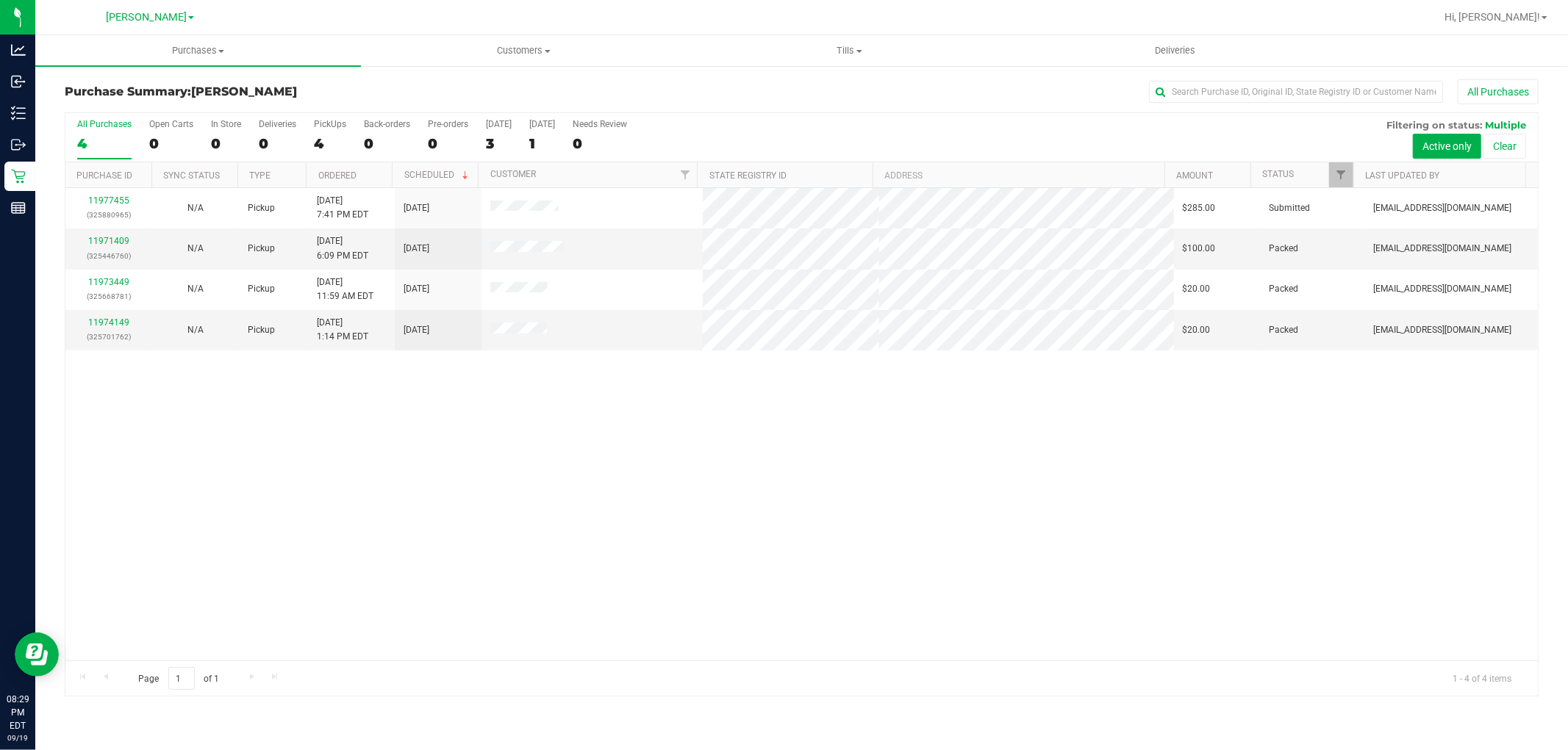
click at [665, 431] on div "11977455 (325880965) N/A Pickup [DATE] 7:41 PM EDT 9/20/2025 $285.00 Submitted …" at bounding box center [801, 424] width 1472 height 473
click at [1217, 466] on div "11977455 (325880965) N/A Pickup [DATE] 7:41 PM EDT 9/20/2025 $285.00 Submitted …" at bounding box center [801, 424] width 1472 height 473
